Goal: Book appointment/travel/reservation

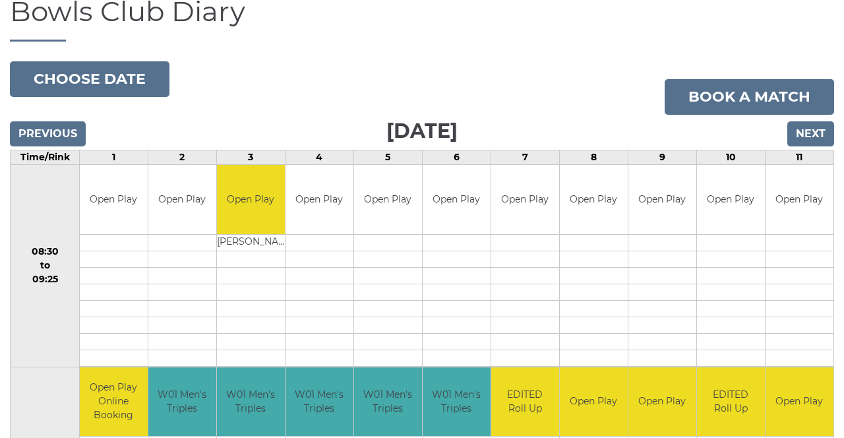
scroll to position [107, 0]
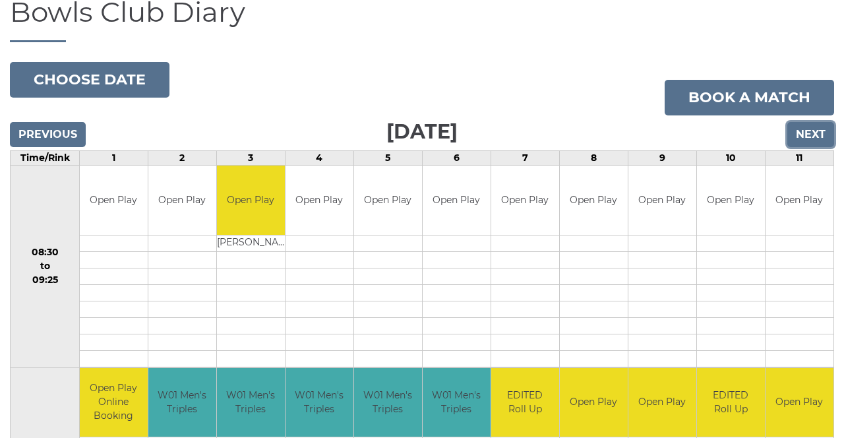
click at [820, 129] on input "Next" at bounding box center [810, 134] width 47 height 25
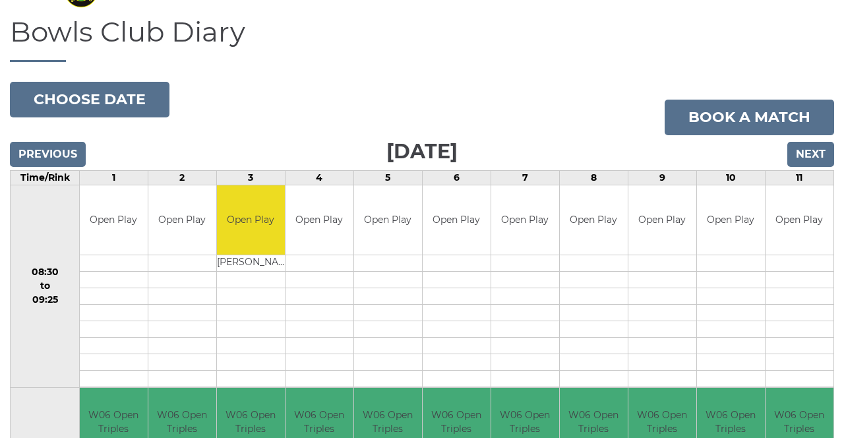
scroll to position [78, 0]
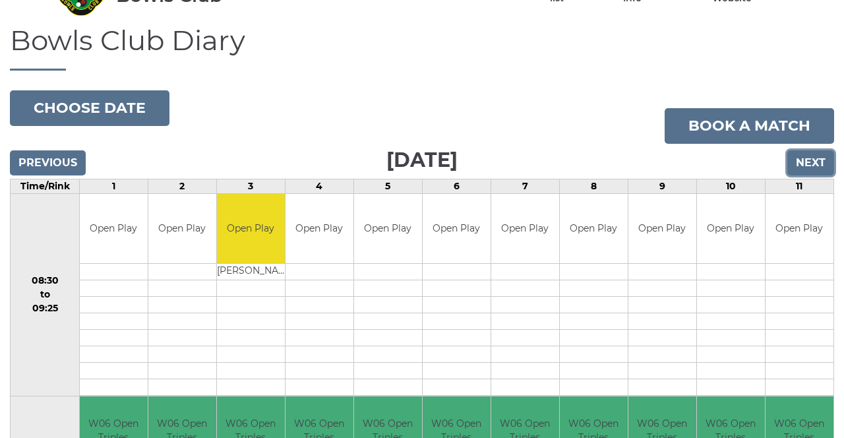
click at [820, 157] on input "Next" at bounding box center [810, 162] width 47 height 25
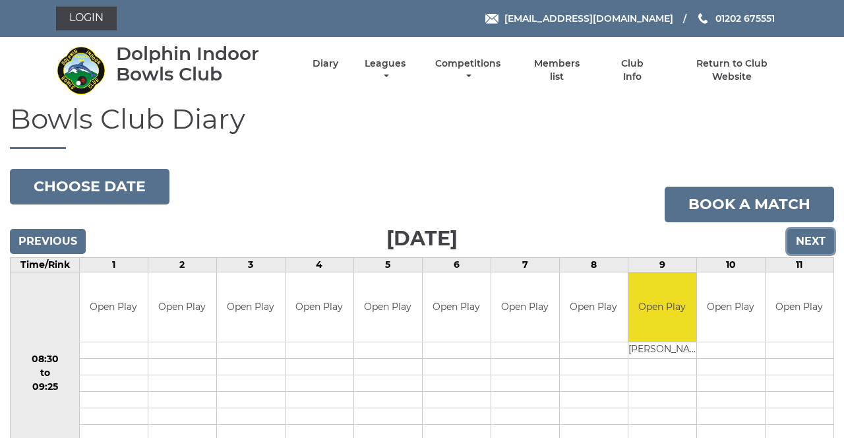
click at [817, 236] on input "Next" at bounding box center [810, 241] width 47 height 25
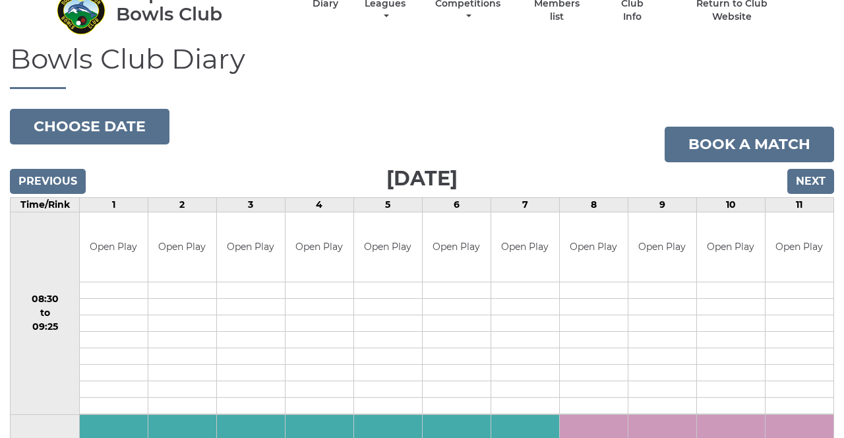
scroll to position [56, 0]
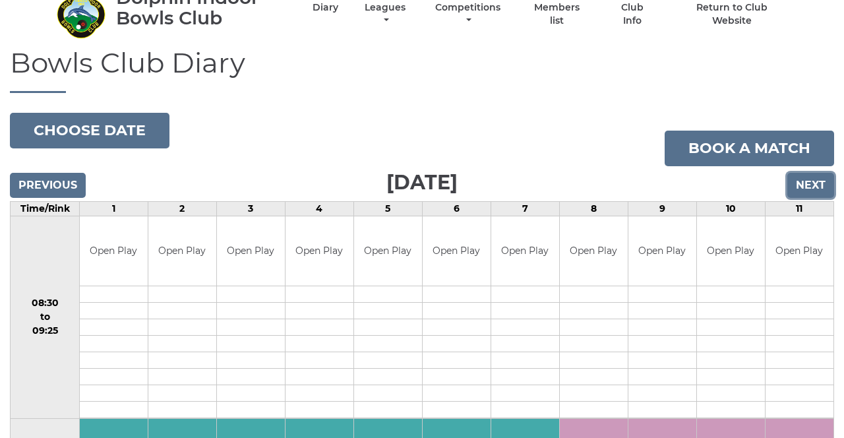
click at [819, 177] on input "Next" at bounding box center [810, 185] width 47 height 25
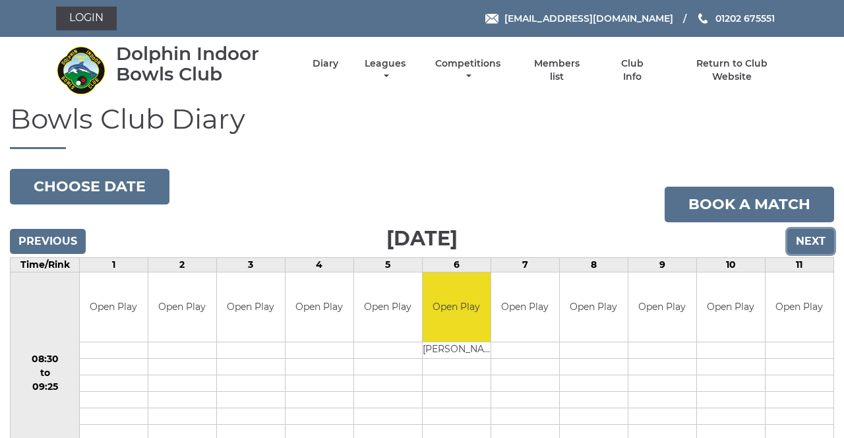
click at [815, 235] on input "Next" at bounding box center [810, 241] width 47 height 25
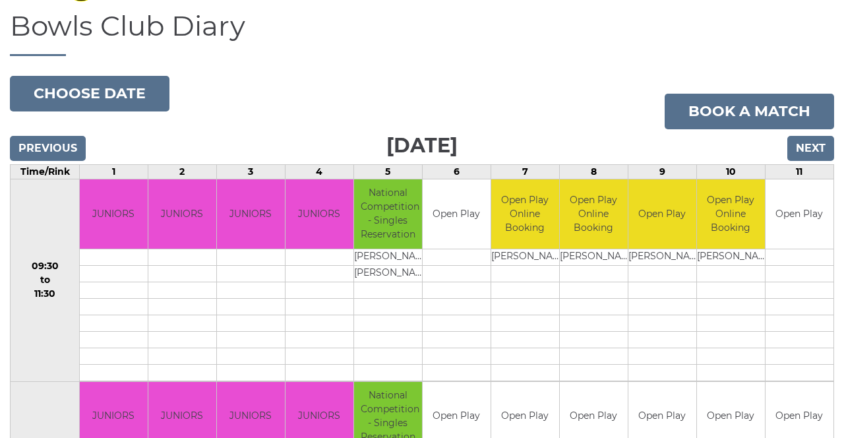
scroll to position [83, 0]
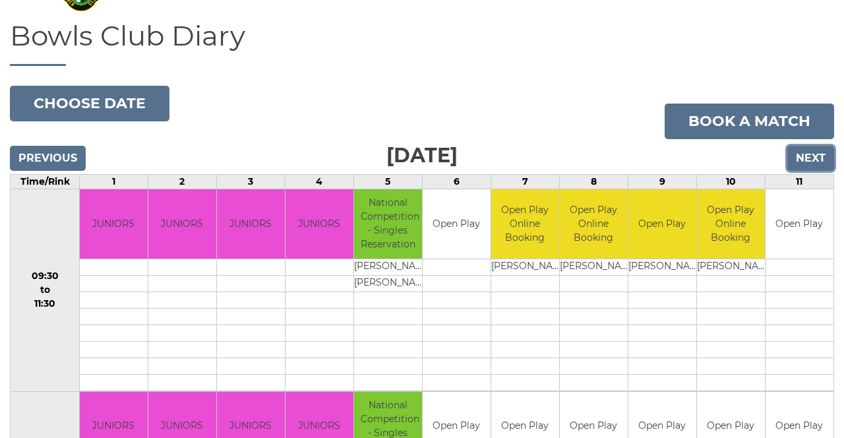
click at [818, 152] on input "Next" at bounding box center [810, 158] width 47 height 25
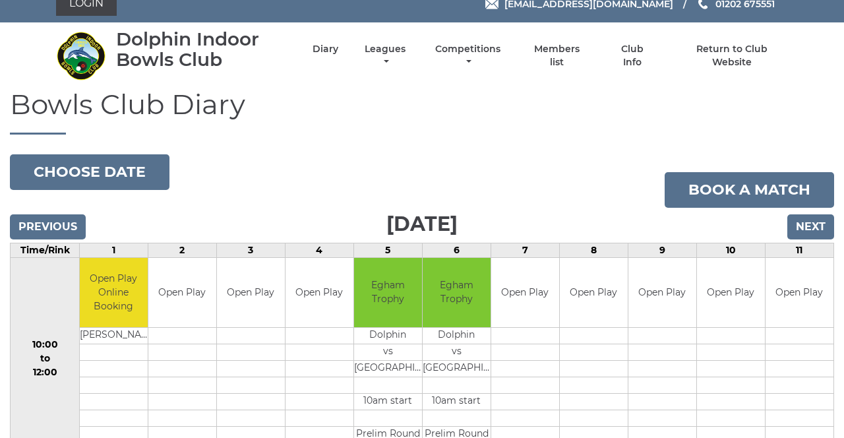
scroll to position [13, 0]
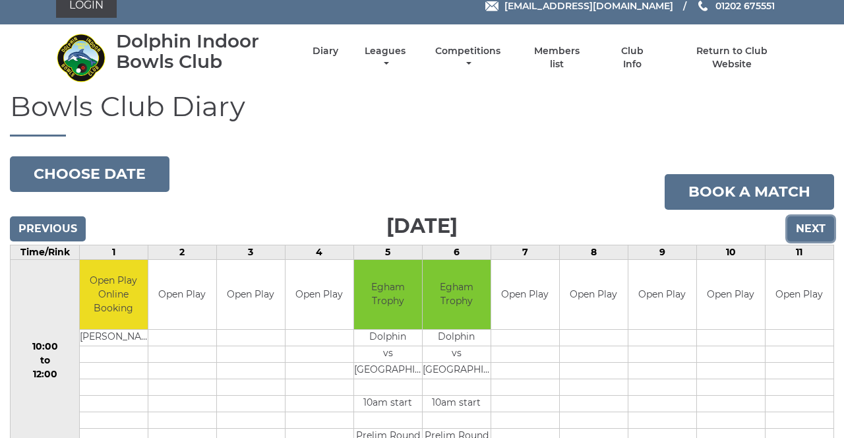
click at [815, 223] on input "Next" at bounding box center [810, 228] width 47 height 25
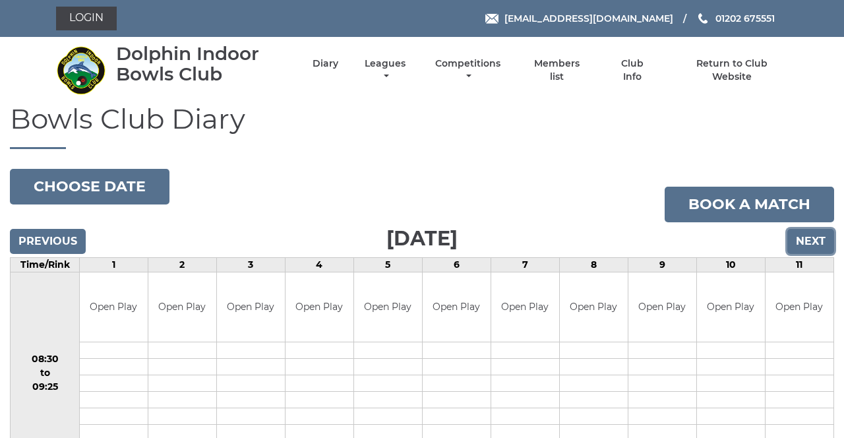
click at [820, 232] on input "Next" at bounding box center [810, 241] width 47 height 25
